Goal: Obtain resource: Download file/media

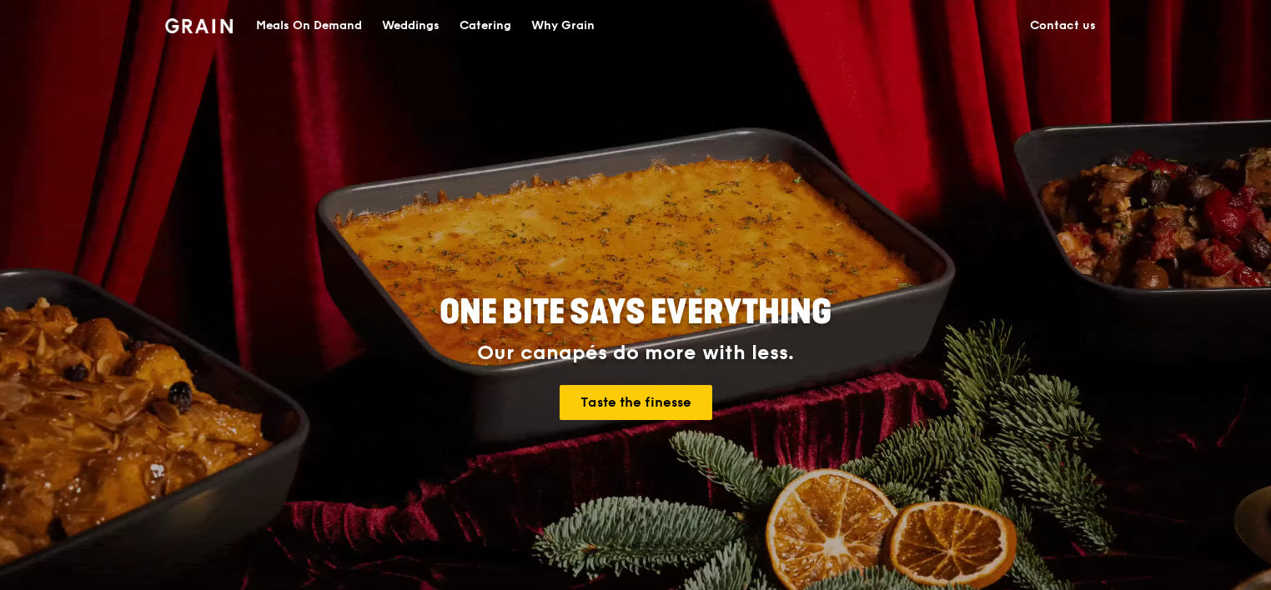
click at [481, 25] on div "Catering" at bounding box center [485, 26] width 52 height 50
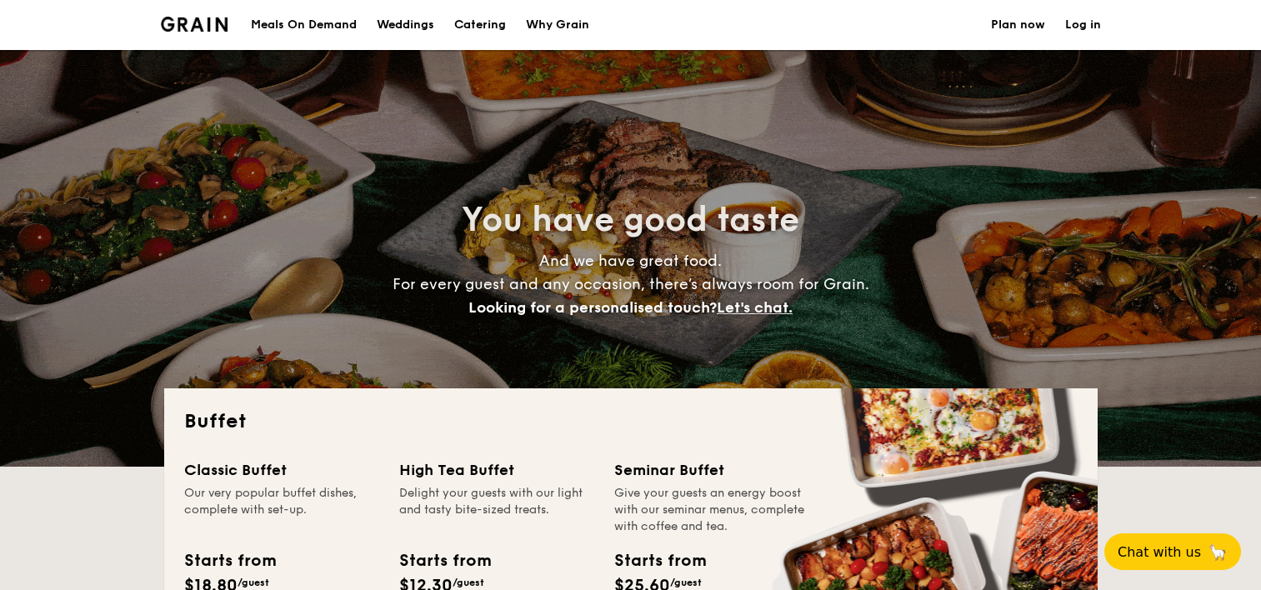
select select
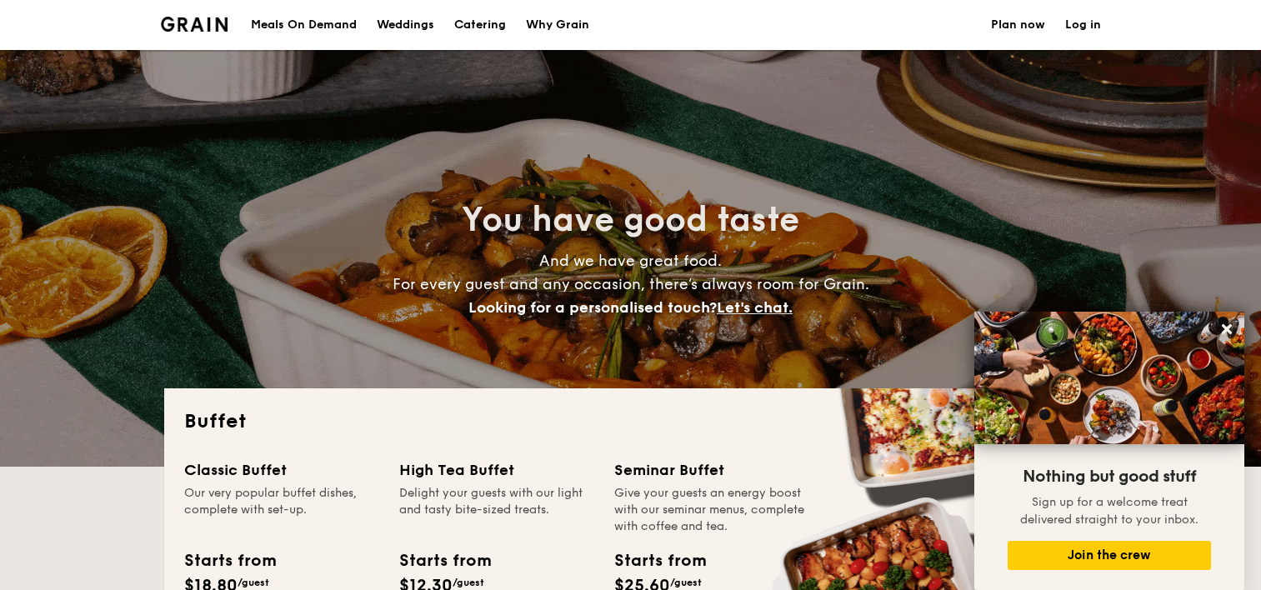
scroll to position [167, 0]
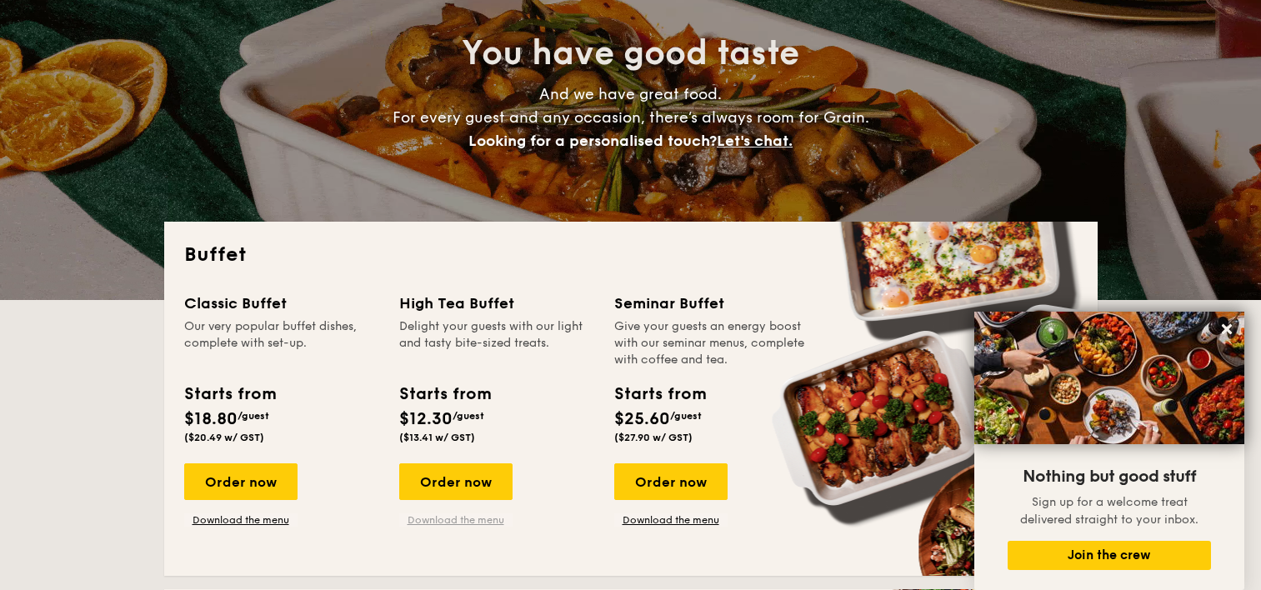
click at [425, 517] on link "Download the menu" at bounding box center [455, 520] width 113 height 13
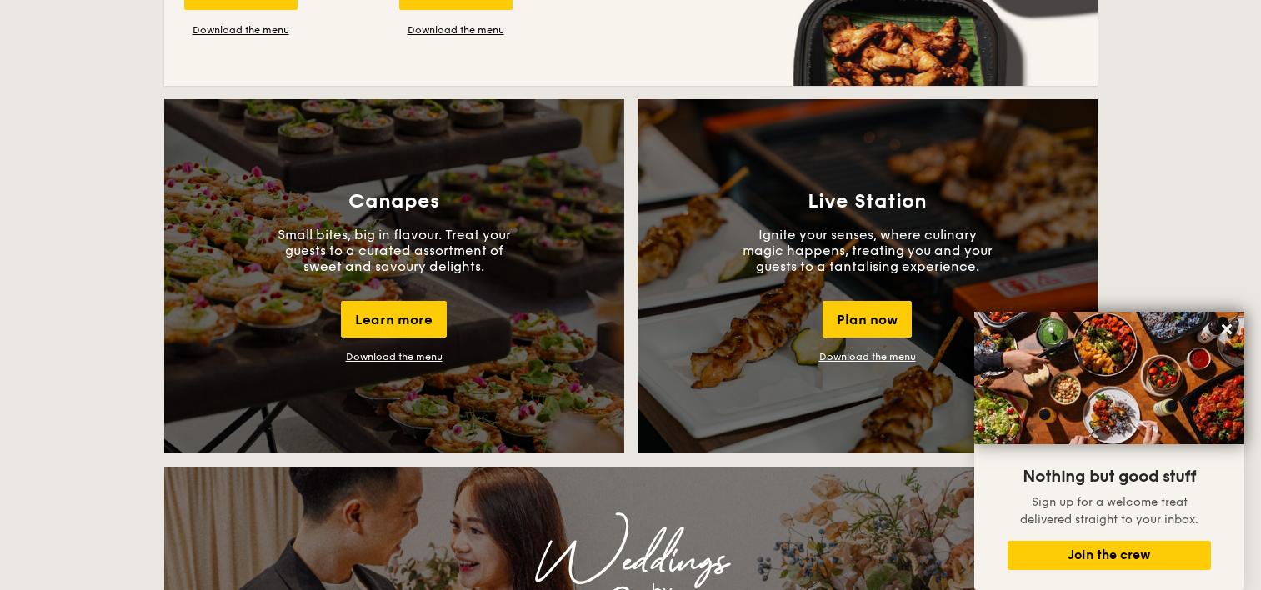
scroll to position [1417, 0]
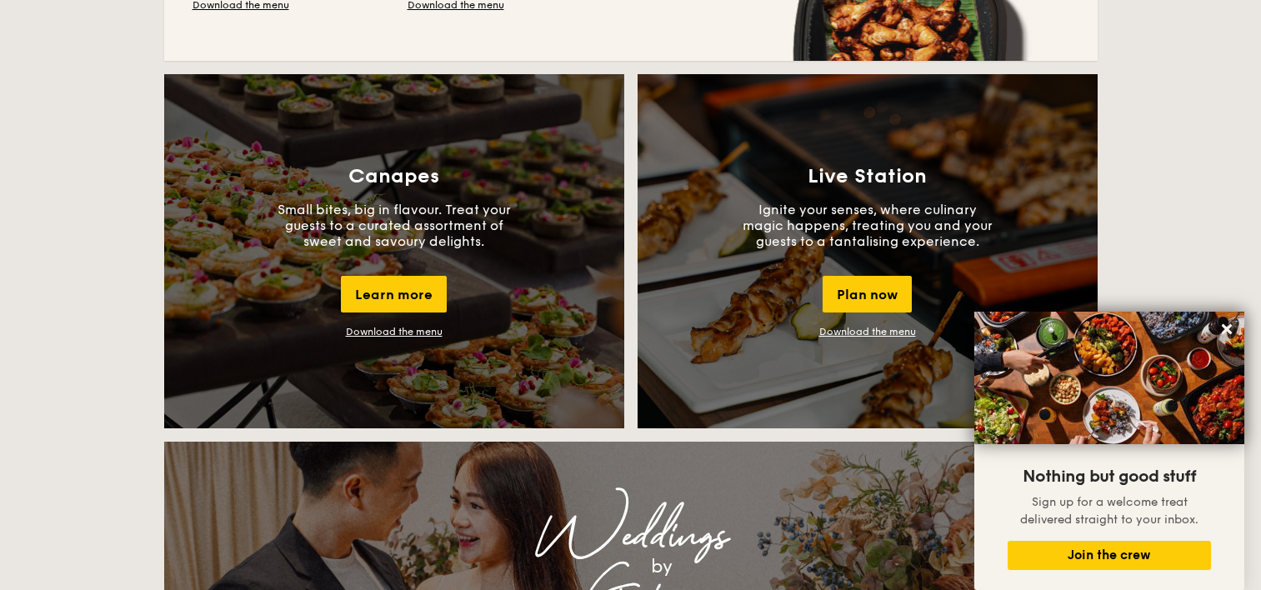
click at [411, 332] on link "Download the menu" at bounding box center [394, 332] width 97 height 12
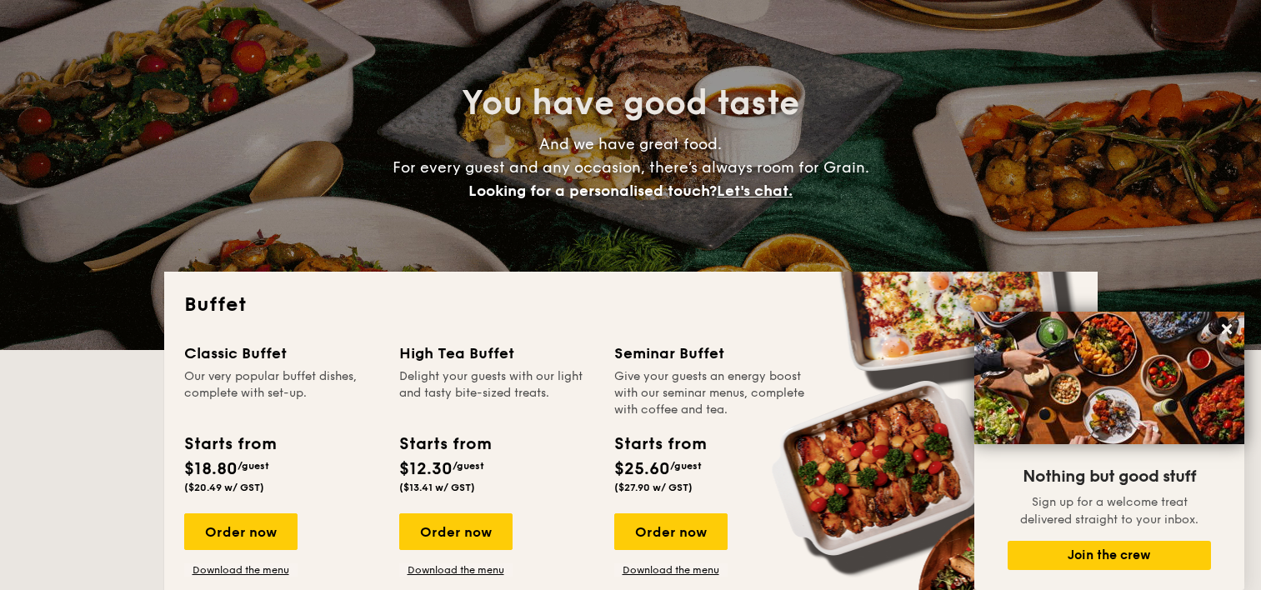
scroll to position [0, 0]
